Goal: Check status: Check status

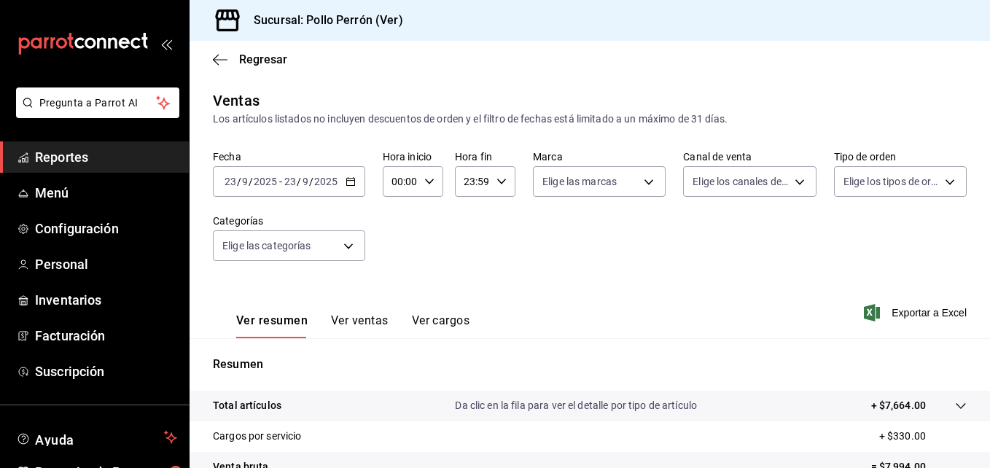
scroll to position [146, 0]
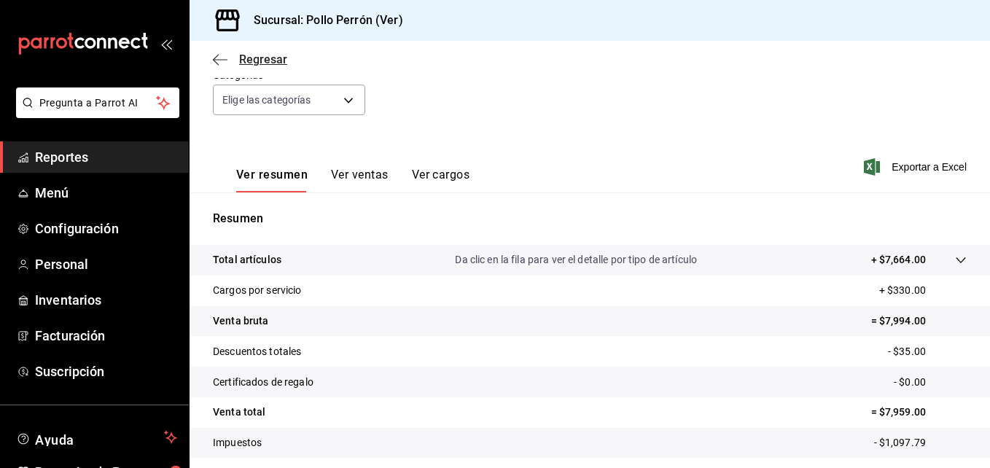
click at [216, 60] on icon "button" at bounding box center [220, 59] width 15 height 13
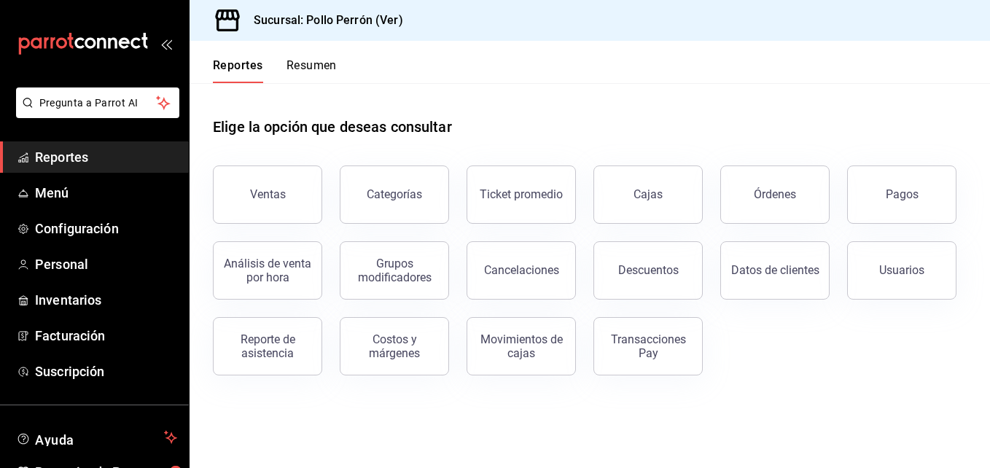
click at [326, 78] on button "Resumen" at bounding box center [311, 70] width 50 height 25
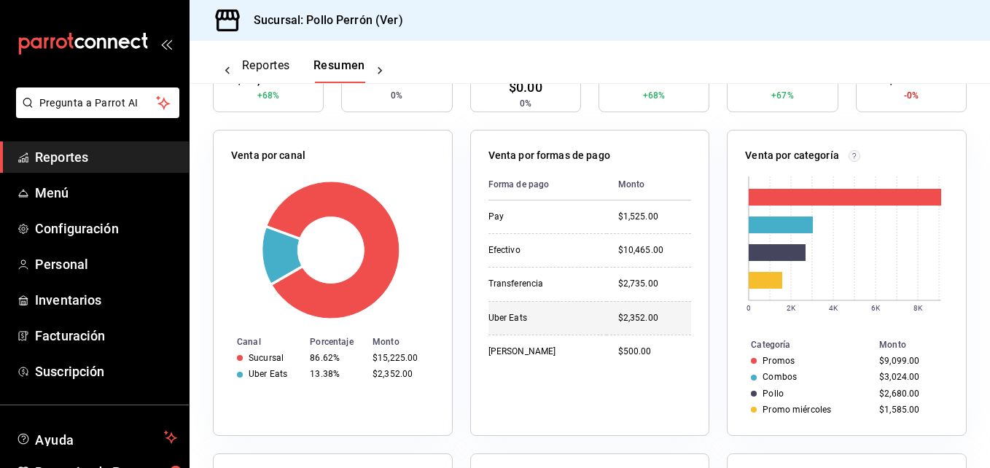
scroll to position [245, 0]
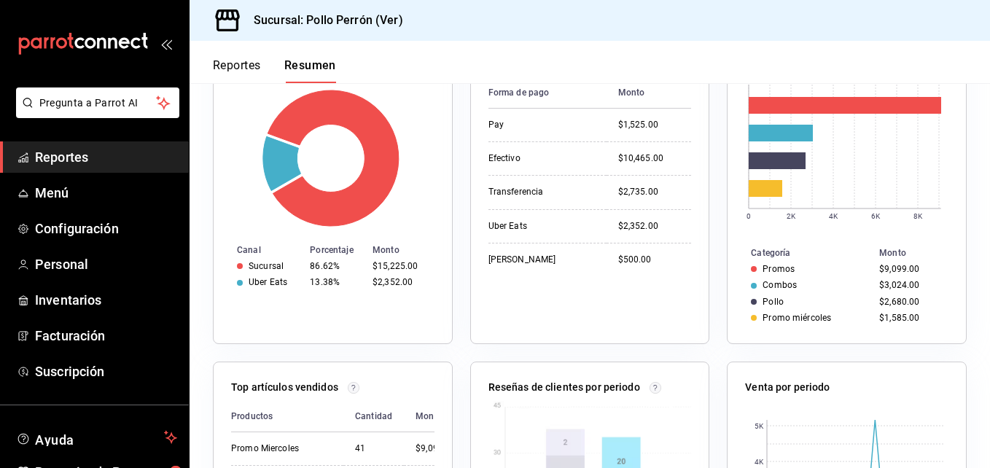
scroll to position [323, 0]
click at [878, 327] on div "Venta por categoría 0 2K 4K 6K 8K Categoría Monto Promos $9,099.00 Combos $3,02…" at bounding box center [847, 190] width 240 height 306
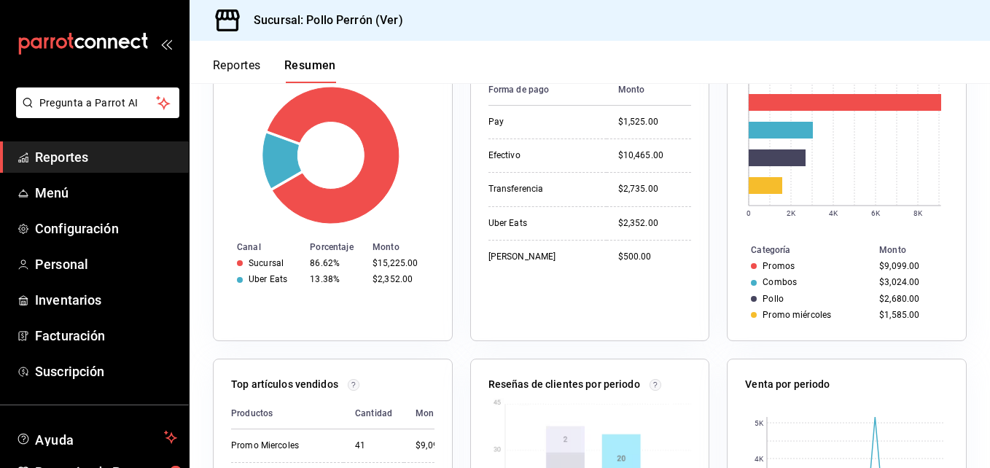
scroll to position [421, 0]
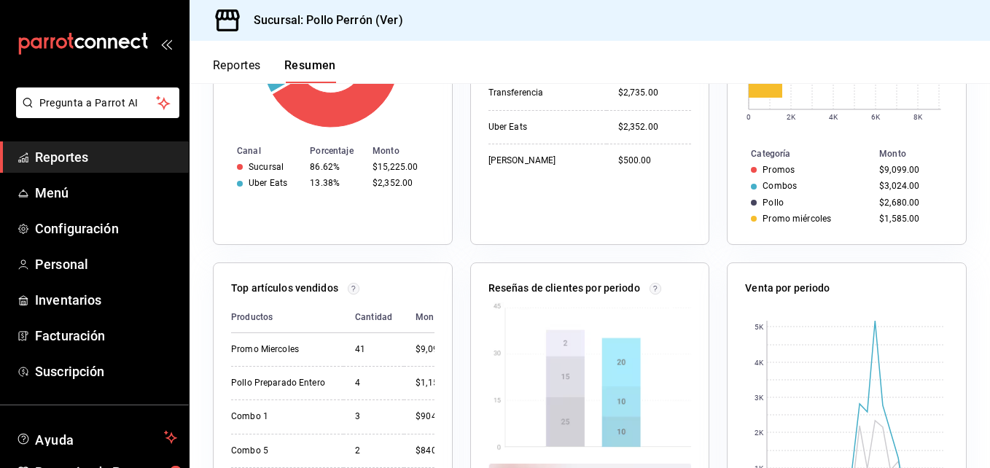
click at [865, 257] on div "Venta por periodo 0 1K 2K 3K 4K 5K 24/09/2025 17/09/2025" at bounding box center [837, 407] width 257 height 324
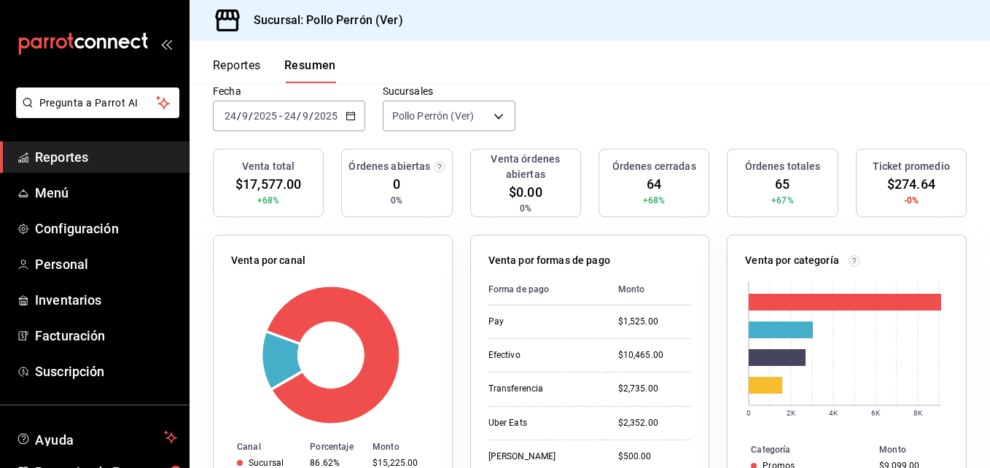
scroll to position [125, 0]
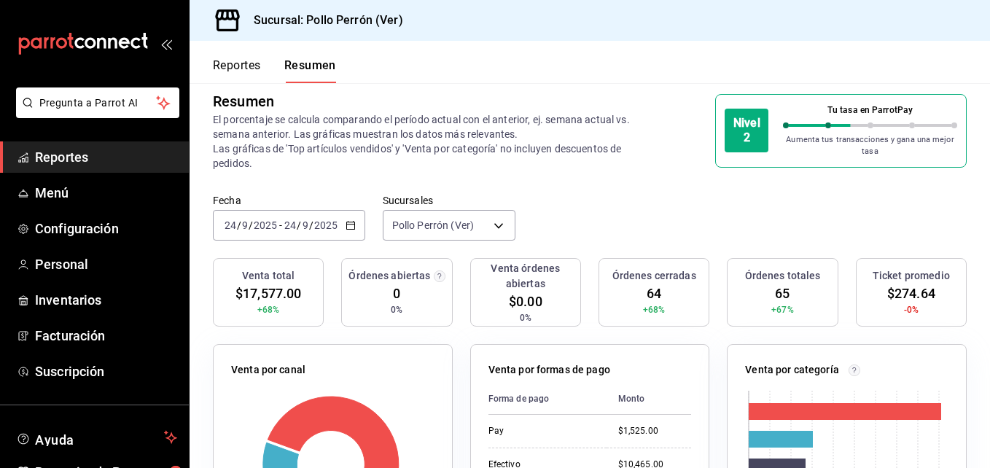
scroll to position [23, 0]
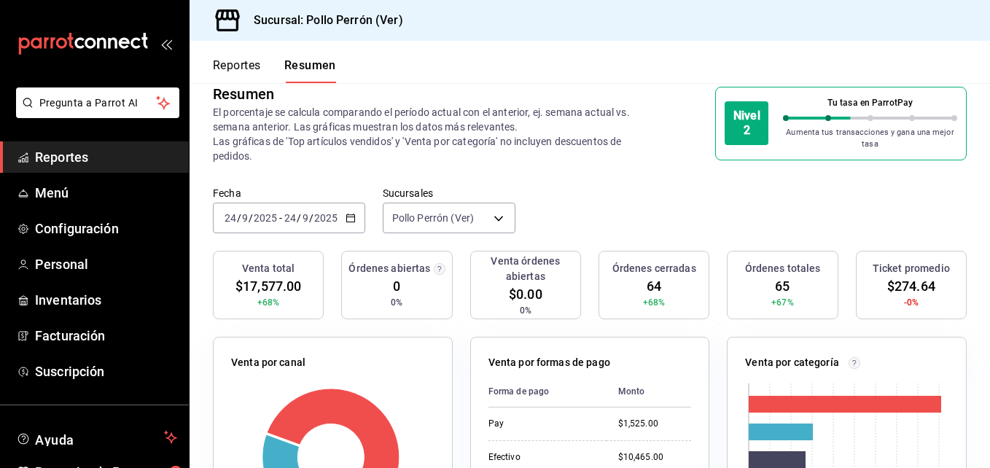
click at [799, 127] on p "Aumenta tus transacciones y gana una mejor tasa" at bounding box center [870, 139] width 174 height 24
